Goal: Use online tool/utility

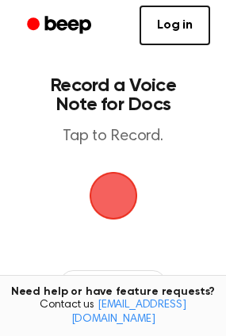
click at [109, 186] on span "button" at bounding box center [113, 196] width 48 height 48
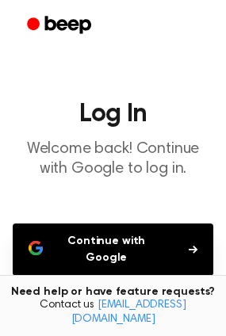
click at [67, 239] on button "Continue with Google" at bounding box center [113, 249] width 200 height 52
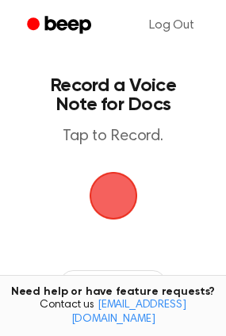
click at [120, 188] on span "button" at bounding box center [113, 196] width 48 height 48
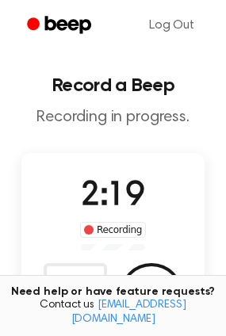
scroll to position [158, 0]
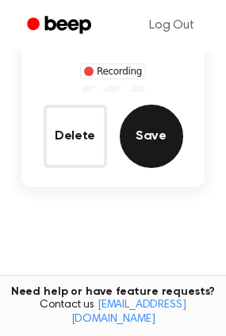
click at [148, 133] on button "Save" at bounding box center [150, 135] width 63 height 63
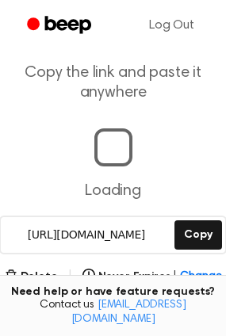
scroll to position [261, 0]
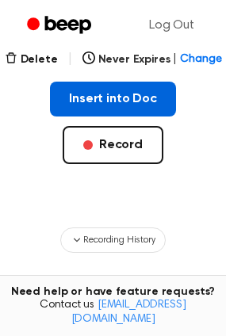
click at [115, 97] on button "Insert into Doc" at bounding box center [113, 99] width 126 height 35
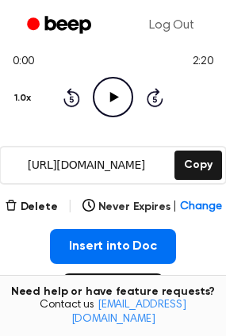
scroll to position [317, 0]
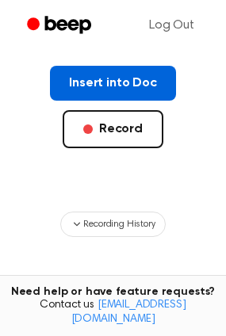
click at [111, 85] on button "Insert into Doc" at bounding box center [113, 83] width 126 height 35
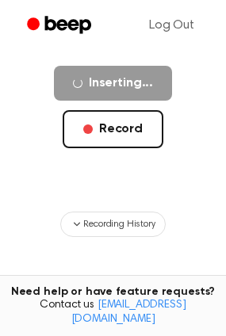
scroll to position [158, 0]
